Goal: Task Accomplishment & Management: Use online tool/utility

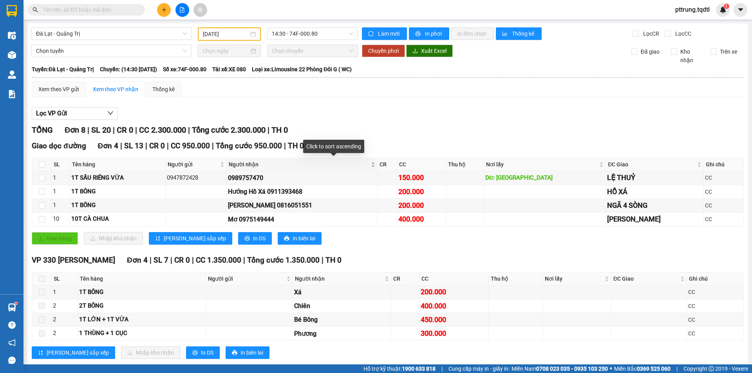
click at [375, 160] on div "Người nhận" at bounding box center [302, 164] width 147 height 9
click at [113, 11] on input "text" at bounding box center [89, 9] width 92 height 9
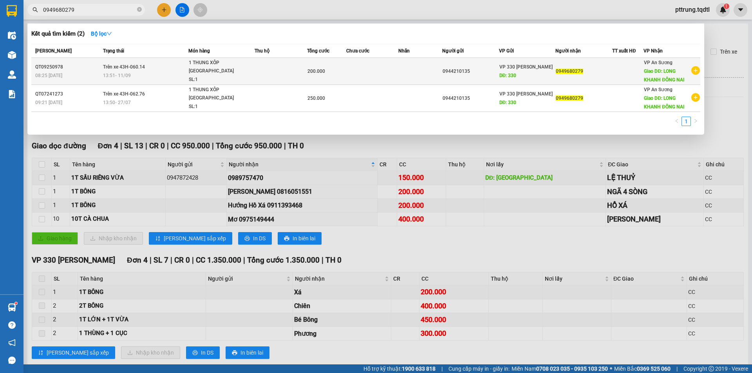
type input "0949680279"
click at [137, 77] on div "13:51 - 11/09" at bounding box center [145, 75] width 85 height 9
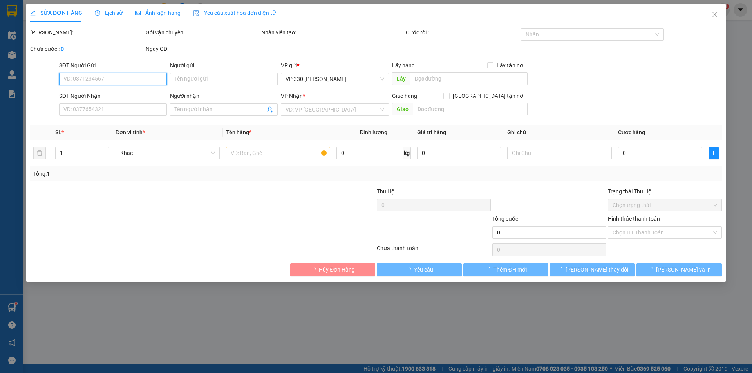
type input "0944210135"
type input "330"
type input "0949680279"
type input "LONG KHANH ĐÔNG NAI"
type input "200.000"
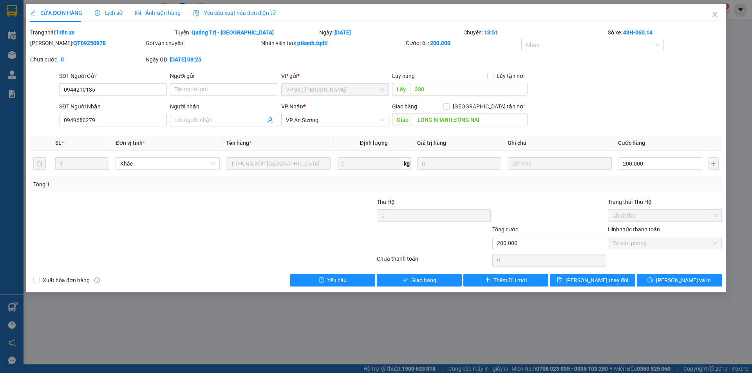
click at [429, 308] on div "SỬA ĐƠN HÀNG Lịch sử Ảnh kiện hàng Yêu cầu xuất hóa đơn điện tử Total Paid Fee …" at bounding box center [376, 186] width 752 height 373
click at [713, 18] on span "Close" at bounding box center [715, 15] width 22 height 22
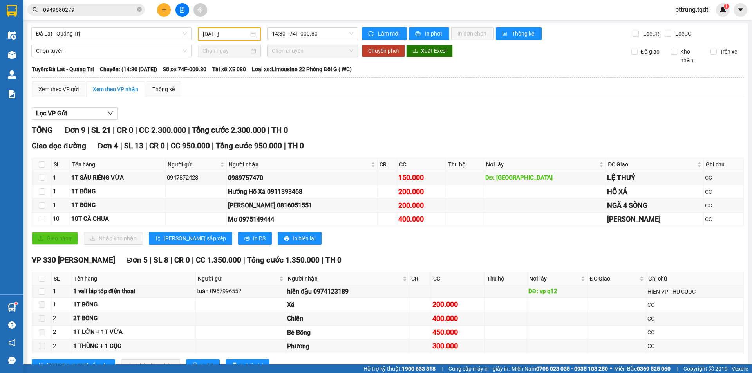
click at [387, 105] on div "Lọc VP Gửi TỔNG Đơn 9 | SL 21 | CR 0 | CC 2.300.000 | Tổng cước 2.300.000 | TH…" at bounding box center [388, 242] width 712 height 279
click at [123, 36] on span "Đà Lạt - Quảng Trị" at bounding box center [111, 34] width 151 height 12
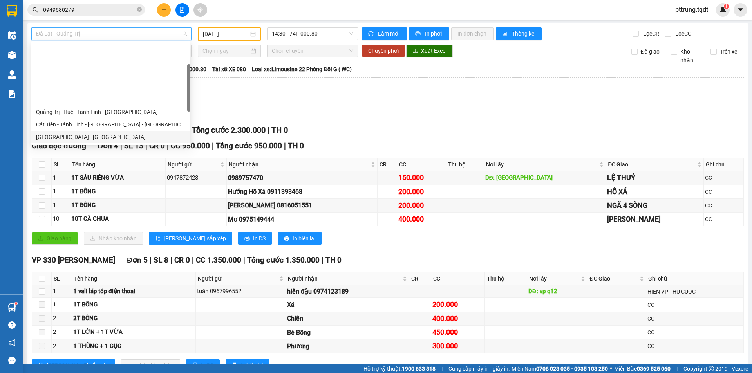
scroll to position [65, 0]
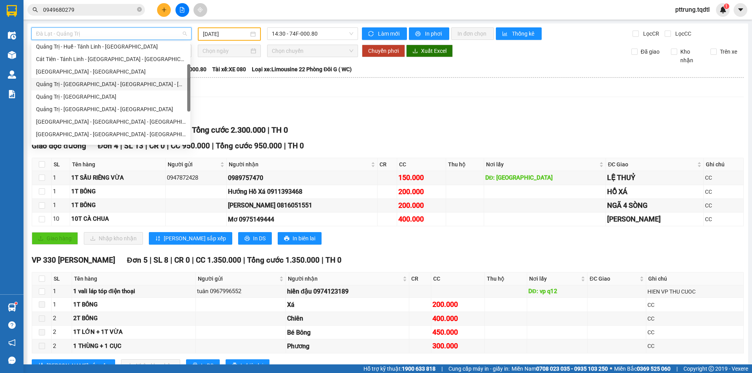
click at [92, 87] on div "Quảng Trị - [GEOGRAPHIC_DATA] - [GEOGRAPHIC_DATA] - [GEOGRAPHIC_DATA]" at bounding box center [111, 84] width 150 height 9
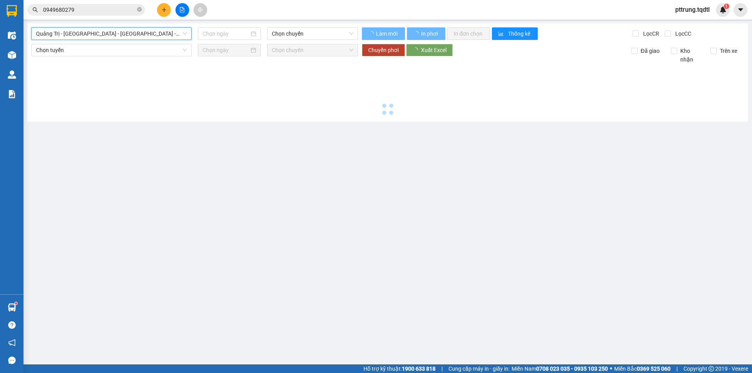
type input "[DATE]"
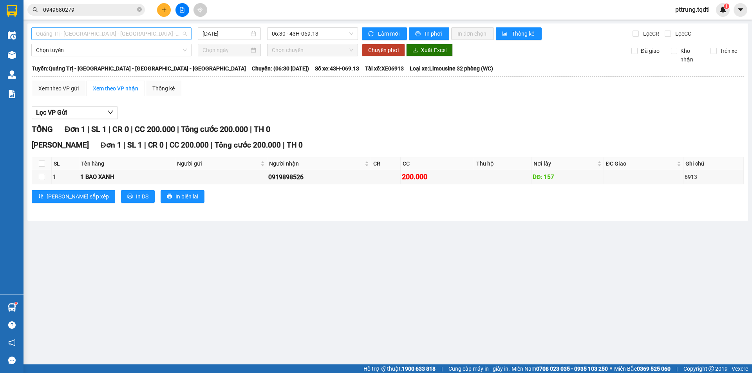
click at [94, 29] on span "Quảng Trị - [GEOGRAPHIC_DATA] - [GEOGRAPHIC_DATA] - [GEOGRAPHIC_DATA]" at bounding box center [111, 34] width 151 height 12
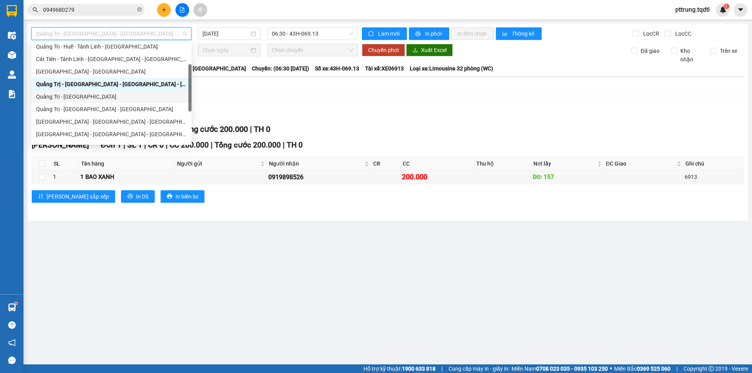
click at [85, 96] on div "Quảng Trị - [GEOGRAPHIC_DATA]" at bounding box center [111, 96] width 151 height 9
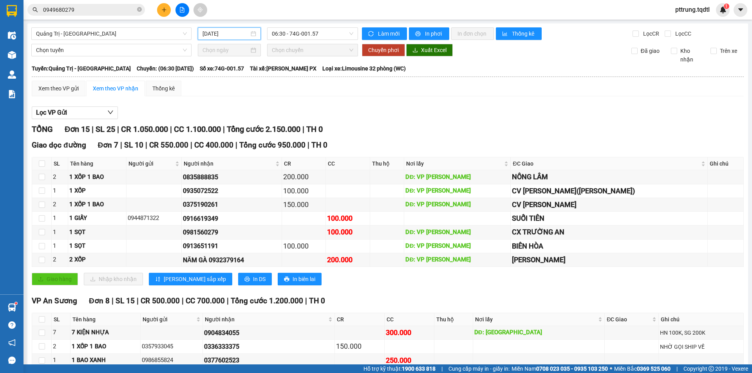
click at [244, 35] on input "[DATE]" at bounding box center [226, 33] width 47 height 9
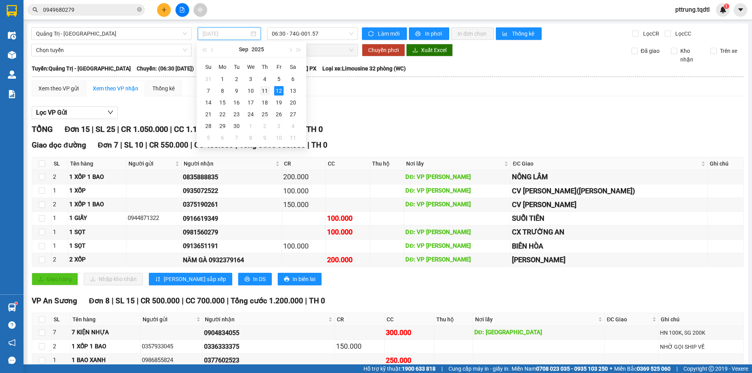
click at [264, 92] on div "11" at bounding box center [264, 90] width 9 height 9
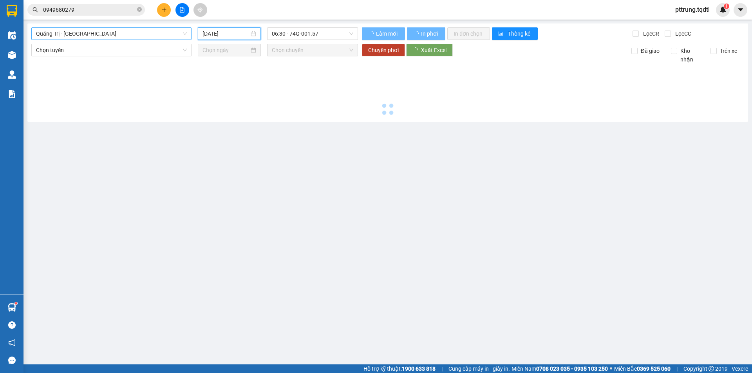
type input "[DATE]"
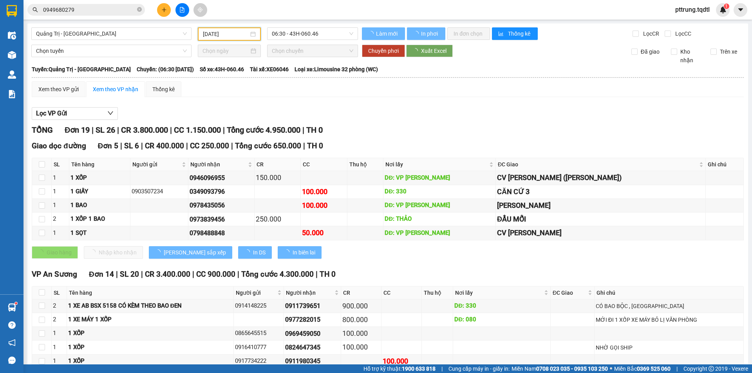
click at [90, 11] on input "0949680279" at bounding box center [89, 9] width 92 height 9
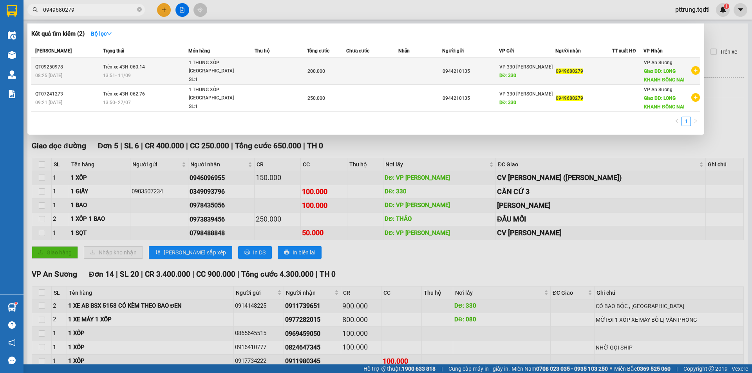
click at [116, 73] on span "13:51 - 11/09" at bounding box center [117, 75] width 28 height 5
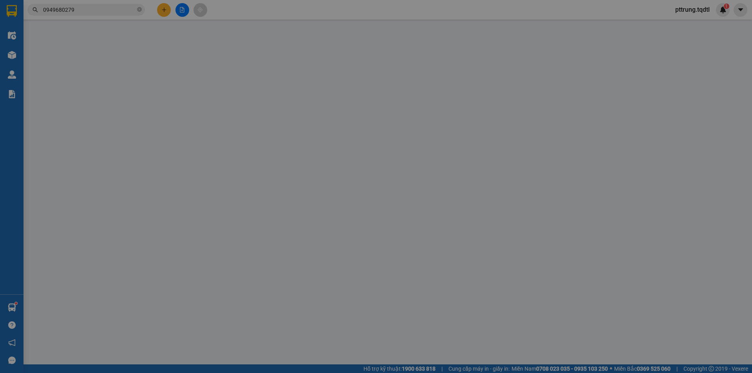
type input "0944210135"
type input "330"
type input "0949680279"
type input "LONG KHANH ĐÔNG NAI"
type input "200.000"
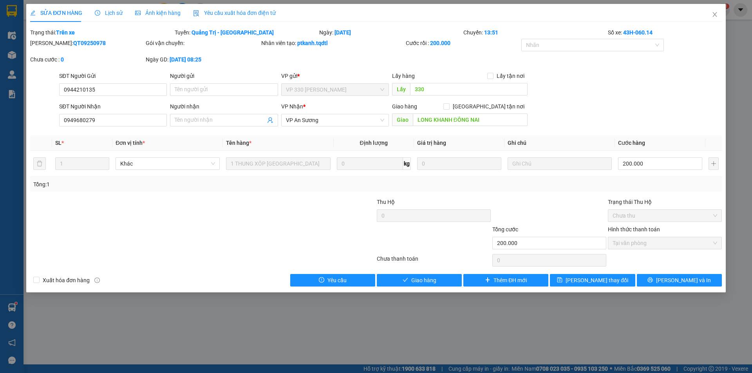
click at [114, 14] on span "Lịch sử" at bounding box center [109, 13] width 28 height 6
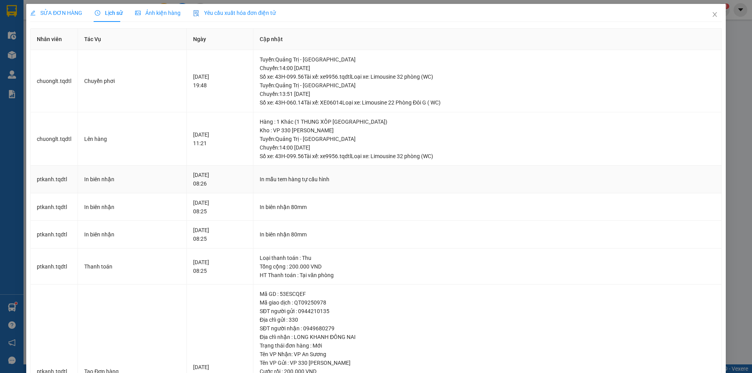
click at [425, 190] on td "In mẫu tem hàng tự cấu hình" at bounding box center [487, 180] width 469 height 28
click at [403, 211] on div "In biên nhận 80mm" at bounding box center [488, 207] width 456 height 9
click at [406, 191] on td "In mẫu tem hàng tự cấu hình" at bounding box center [487, 180] width 469 height 28
click at [712, 17] on icon "close" at bounding box center [715, 14] width 6 height 6
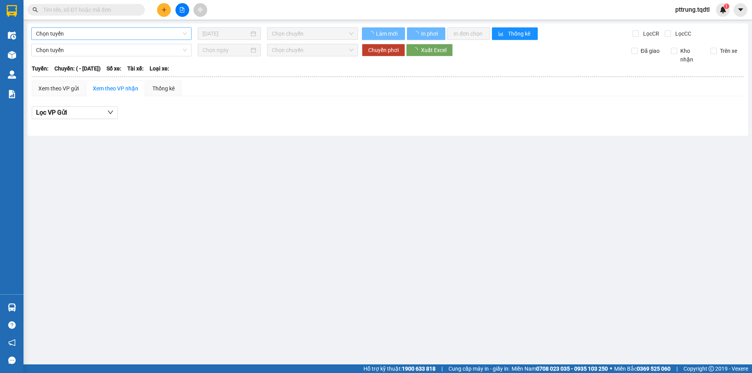
type input "[DATE]"
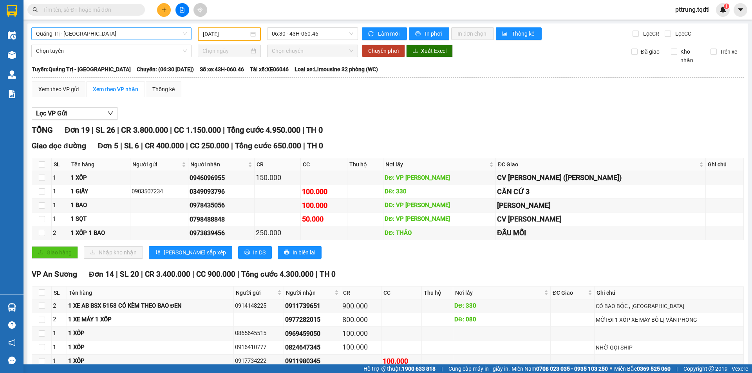
click at [108, 31] on span "Quảng Trị - [GEOGRAPHIC_DATA]" at bounding box center [111, 34] width 151 height 12
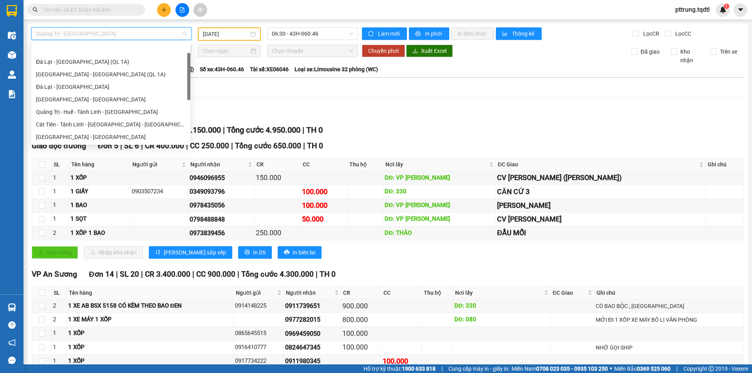
scroll to position [25, 0]
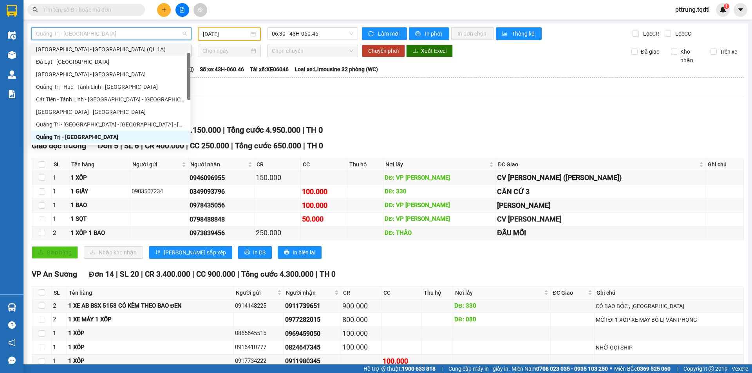
click at [236, 112] on div "Lọc VP Gửi" at bounding box center [388, 113] width 712 height 13
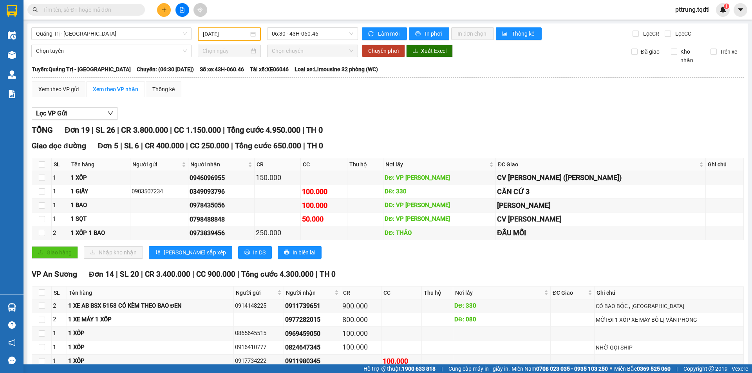
click at [299, 42] on div "[GEOGRAPHIC_DATA] - [GEOGRAPHIC_DATA] [DATE] 06:30 - 43H-060.46 Làm mới In phơi…" at bounding box center [387, 277] width 721 height 506
click at [300, 40] on div "06:30 - 43H-060.46" at bounding box center [312, 33] width 91 height 13
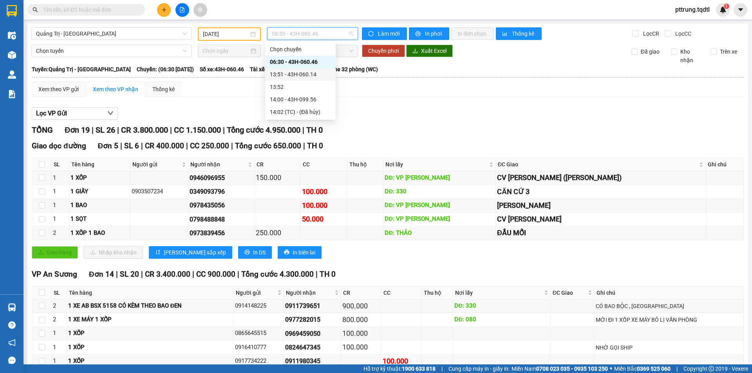
click at [314, 74] on div "13:51 - 43H-060.14" at bounding box center [300, 74] width 61 height 9
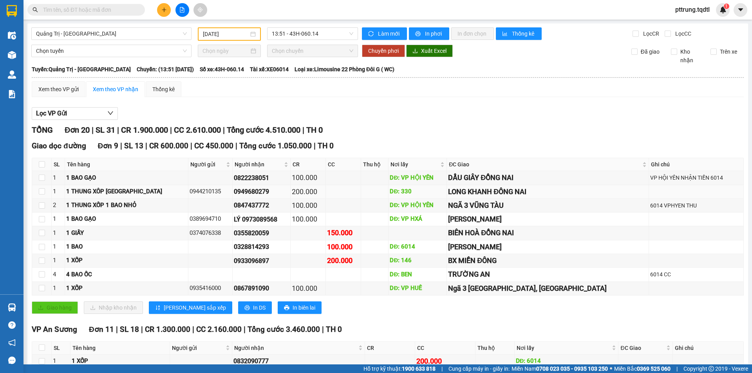
click at [447, 195] on td "DĐ: 330" at bounding box center [418, 192] width 58 height 14
